Goal: Check status

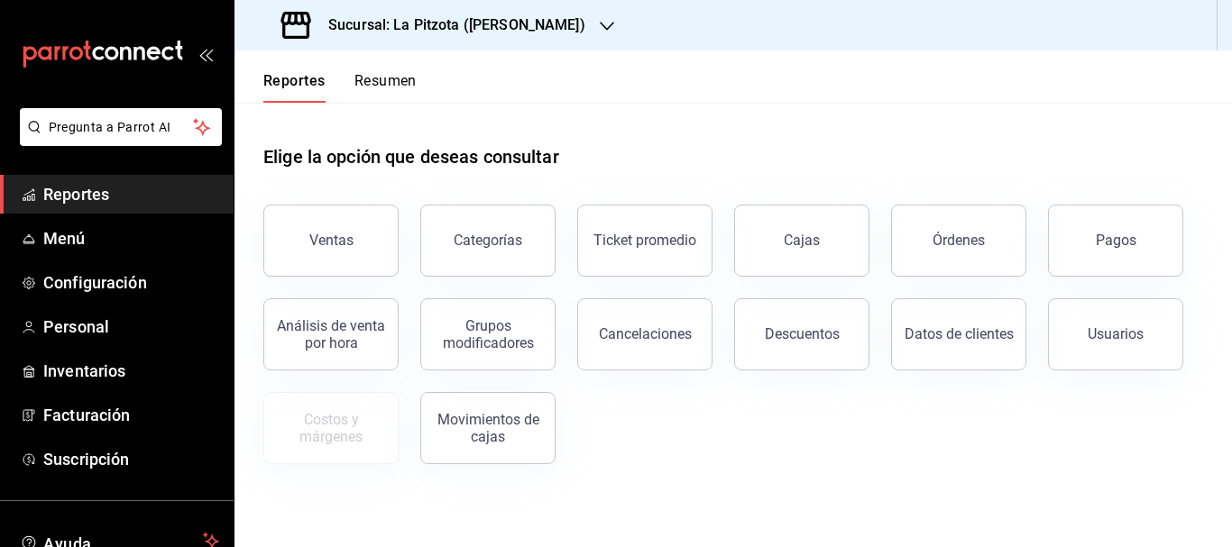
click at [368, 76] on button "Resumen" at bounding box center [385, 87] width 62 height 31
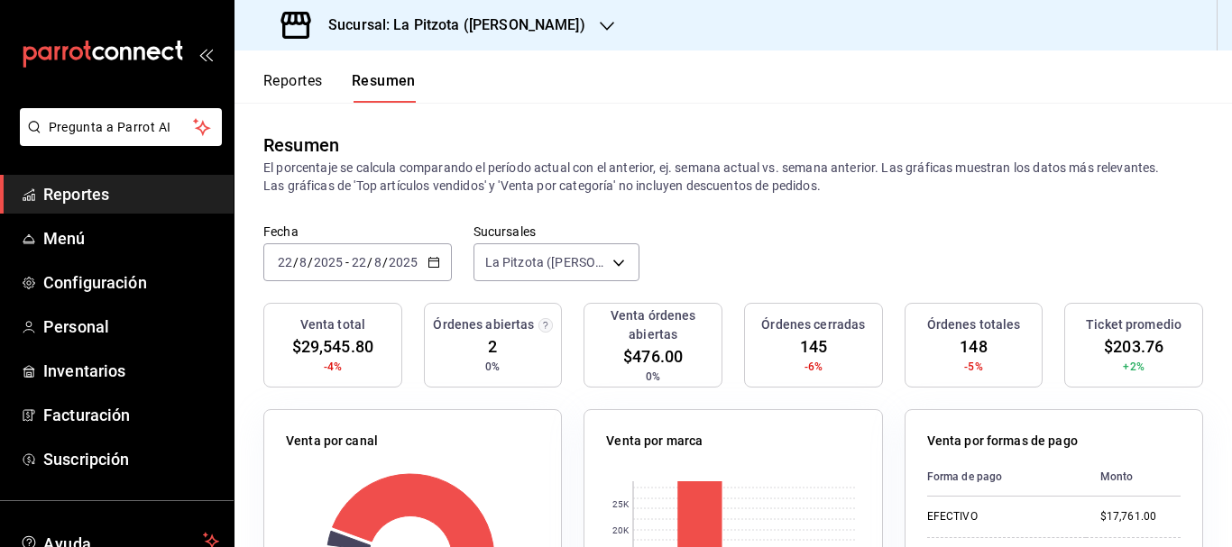
click at [284, 269] on input "22" at bounding box center [285, 262] width 16 height 14
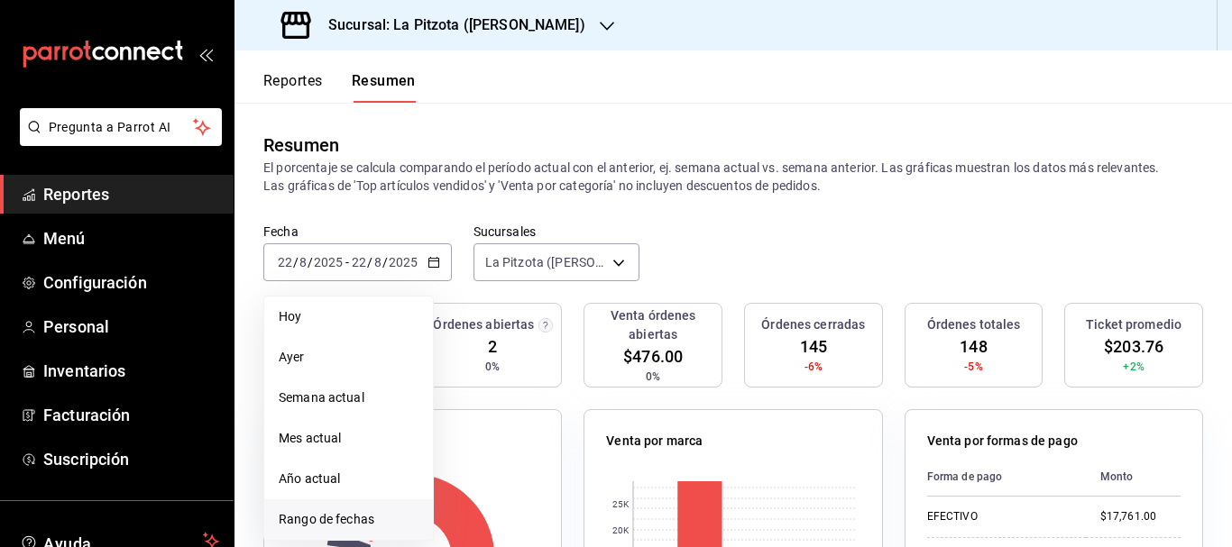
click at [357, 517] on span "Rango de fechas" at bounding box center [349, 519] width 140 height 19
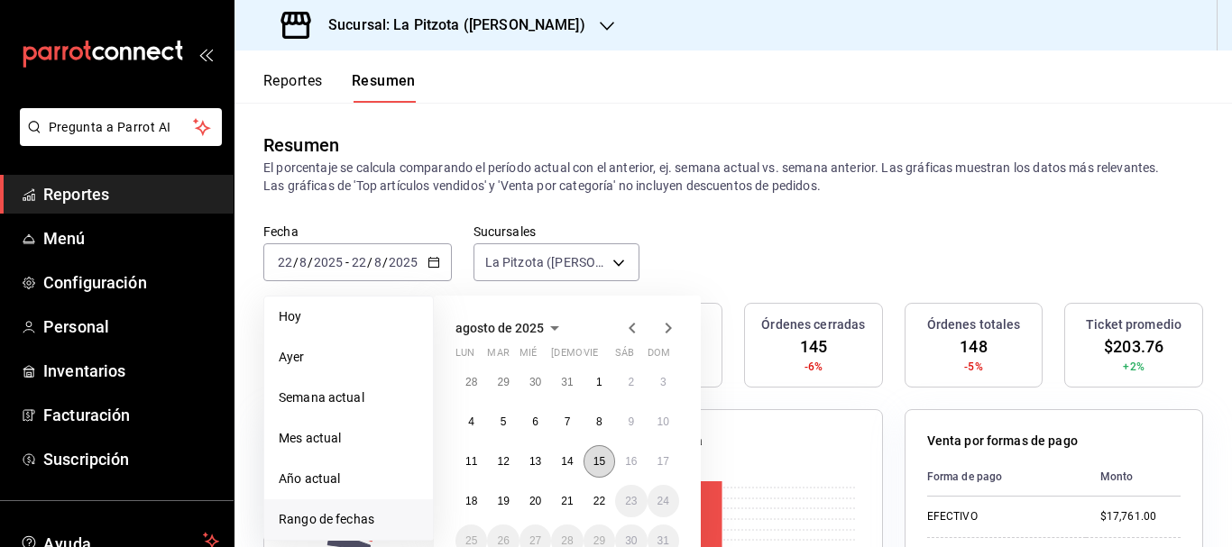
click at [600, 463] on abbr "15" at bounding box center [599, 461] width 12 height 13
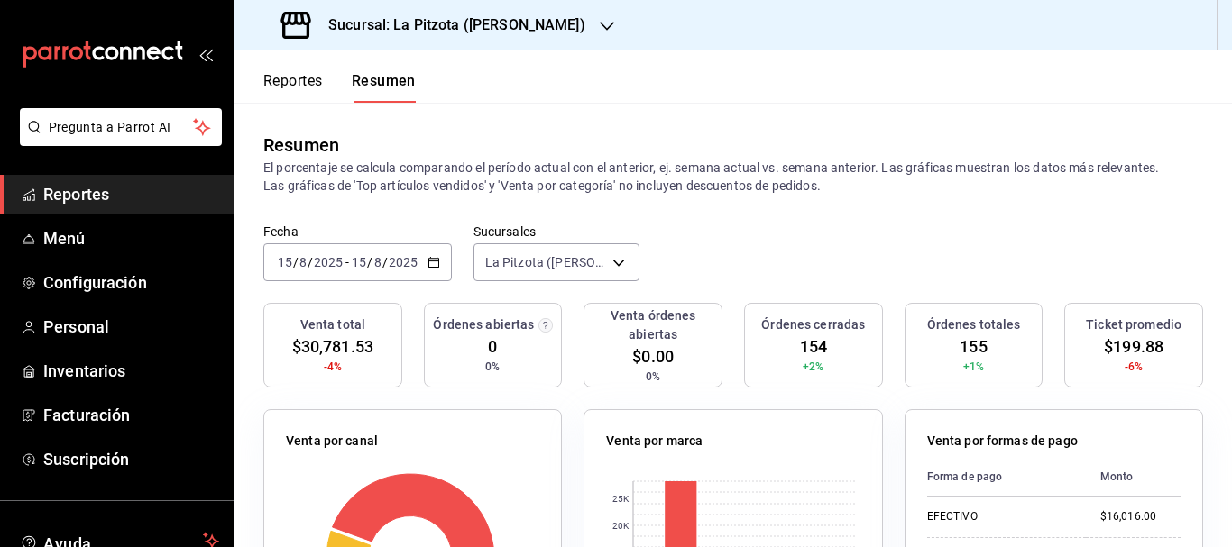
click at [289, 253] on div "[DATE] [DATE] - [DATE] [DATE]" at bounding box center [357, 262] width 188 height 38
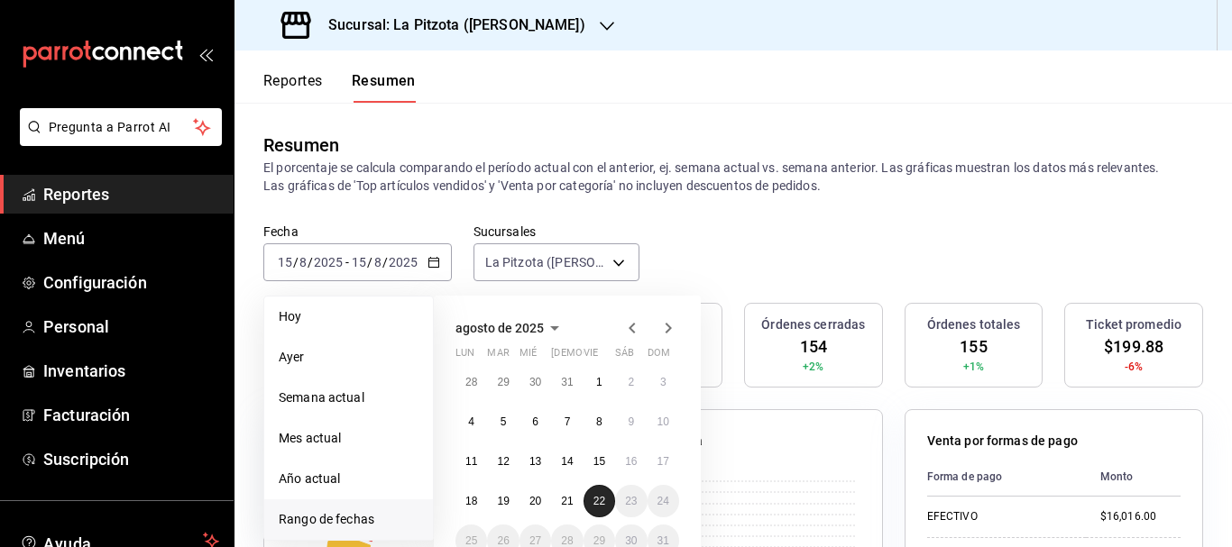
click at [603, 510] on button "22" at bounding box center [599, 501] width 32 height 32
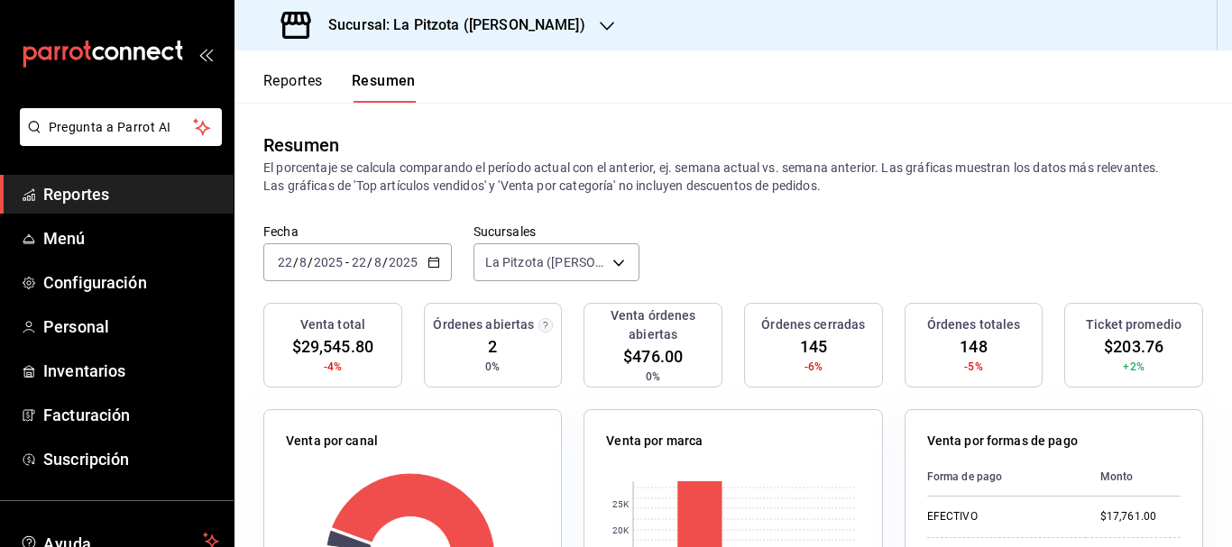
click at [479, 27] on h3 "Sucursal: La Pitzota ([PERSON_NAME])" at bounding box center [449, 25] width 271 height 22
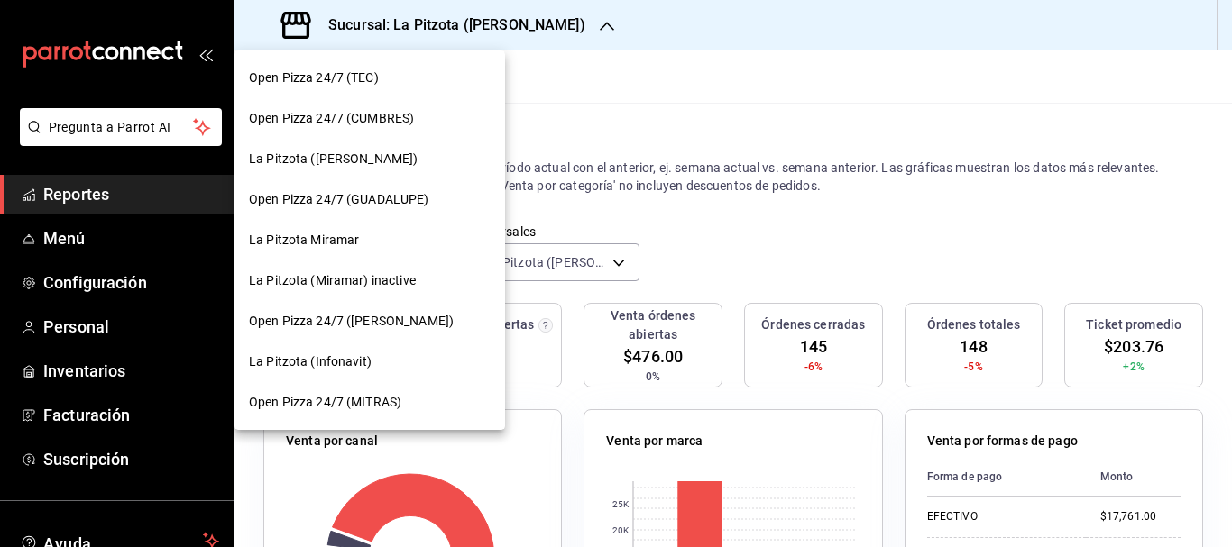
click at [345, 362] on span "La Pitzota (Infonavit)" at bounding box center [310, 362] width 123 height 19
